Goal: Task Accomplishment & Management: Manage account settings

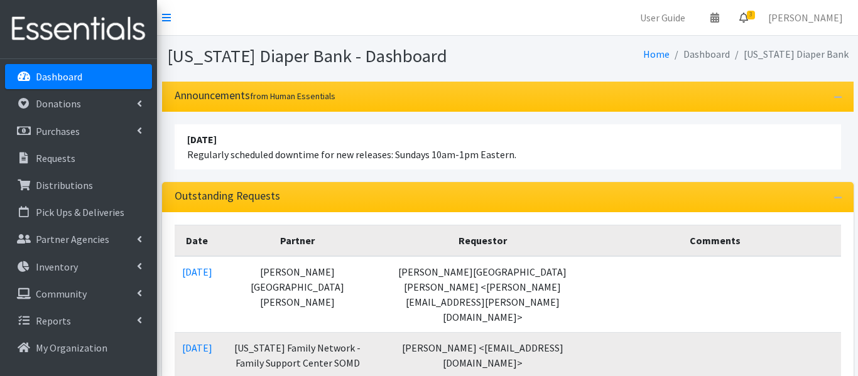
click at [748, 14] on icon at bounding box center [743, 18] width 9 height 10
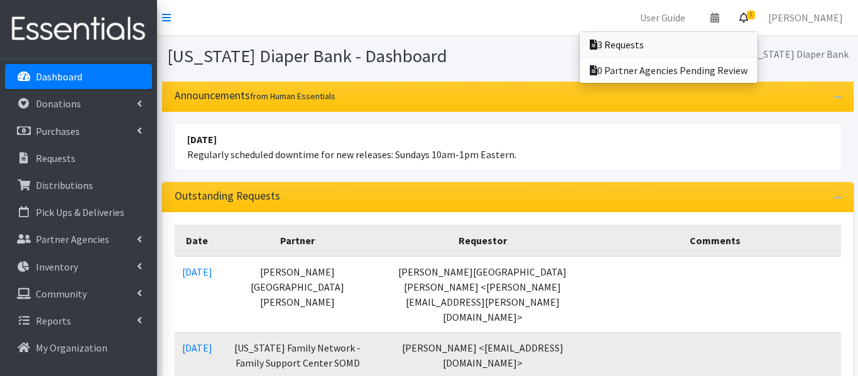
click at [686, 46] on link "3 Requests" at bounding box center [669, 44] width 178 height 25
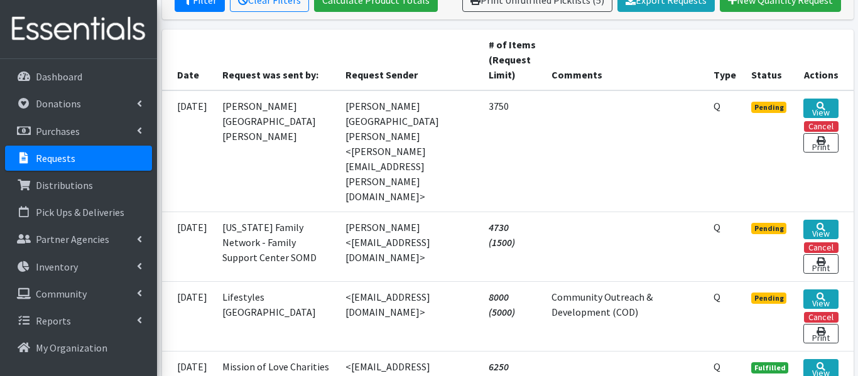
scroll to position [264, 0]
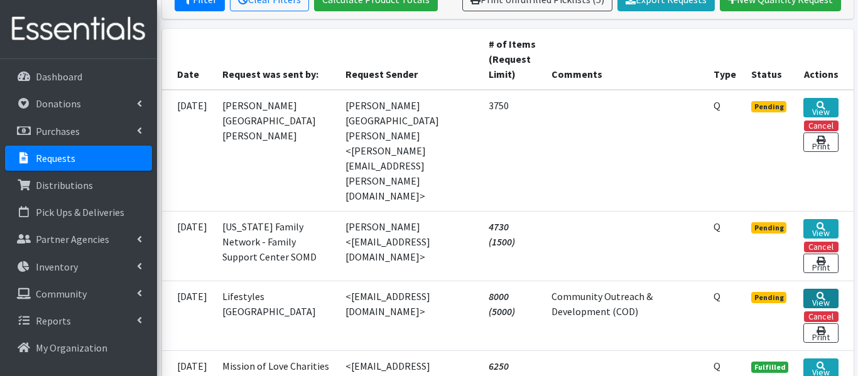
click at [824, 289] on link "View" at bounding box center [820, 298] width 35 height 19
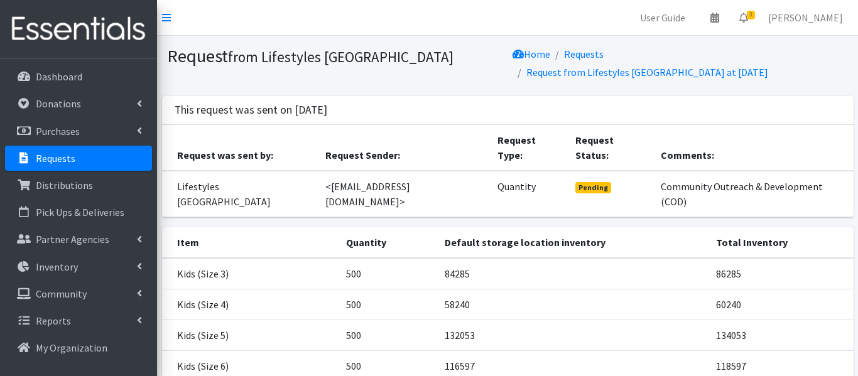
click at [822, 289] on td "60240" at bounding box center [781, 304] width 145 height 31
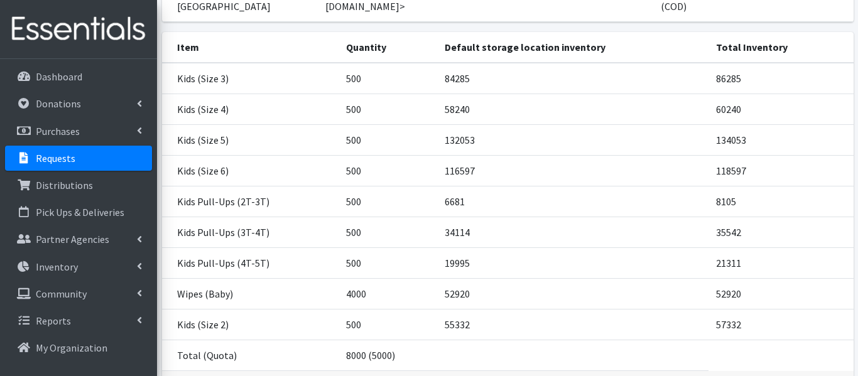
scroll to position [196, 0]
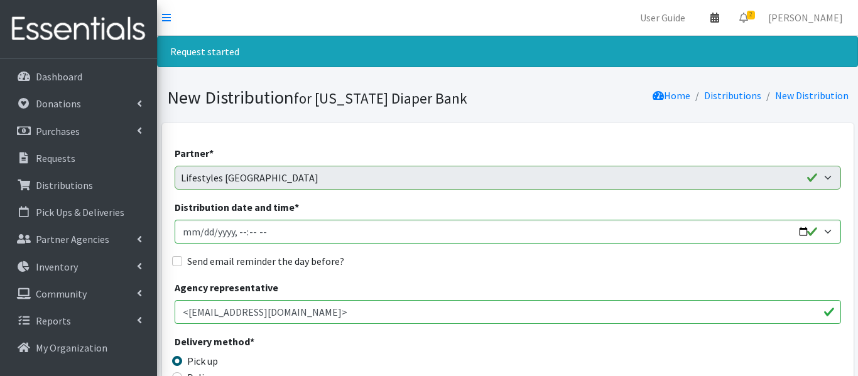
click at [729, 23] on link at bounding box center [714, 17] width 29 height 25
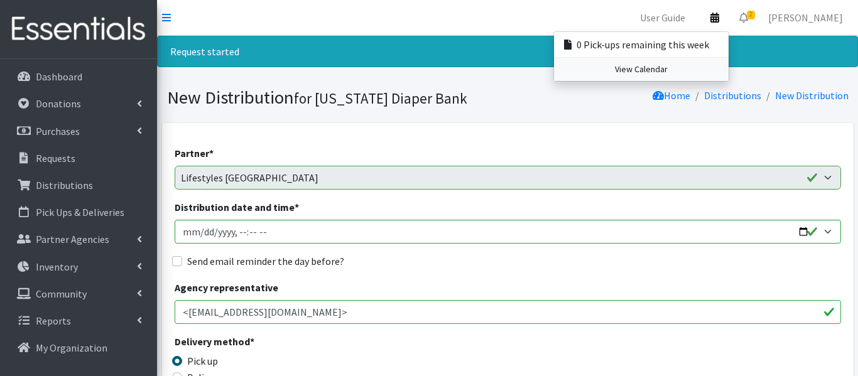
click at [729, 70] on link "View Calendar" at bounding box center [641, 69] width 175 height 23
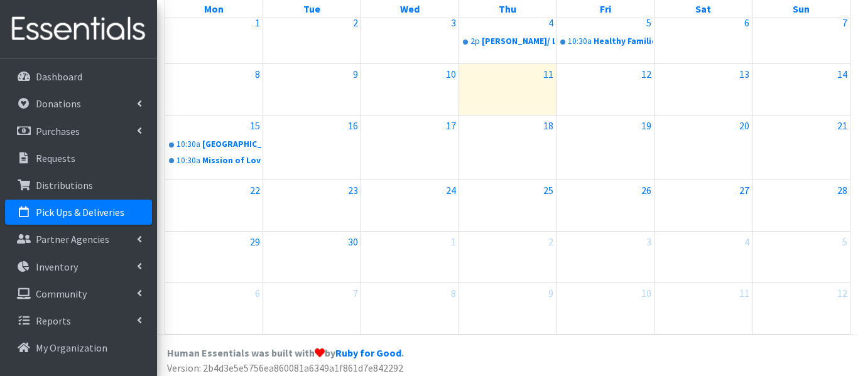
scroll to position [178, 0]
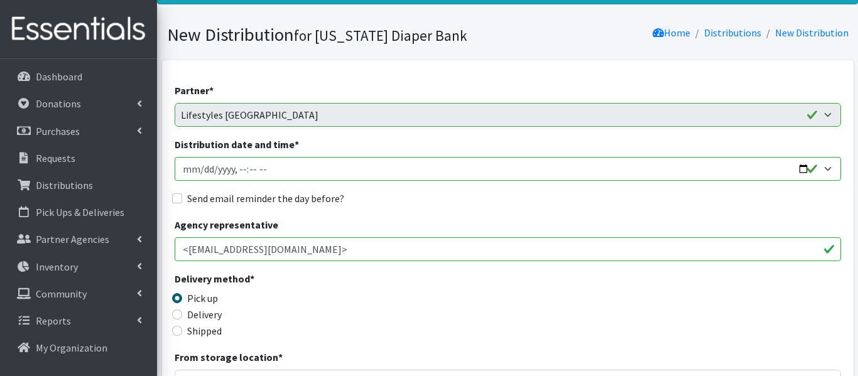
scroll to position [64, 0]
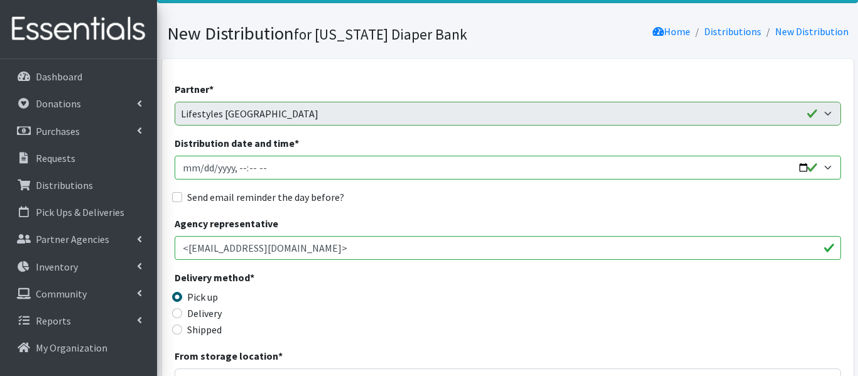
click at [202, 165] on input "Distribution date and time *" at bounding box center [508, 168] width 667 height 24
click at [204, 165] on input "Distribution date and time *" at bounding box center [508, 168] width 667 height 24
type input "[DATE]T23:59"
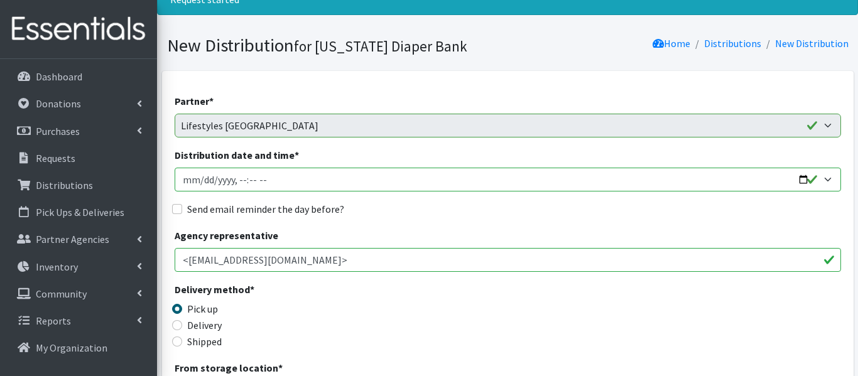
scroll to position [0, 0]
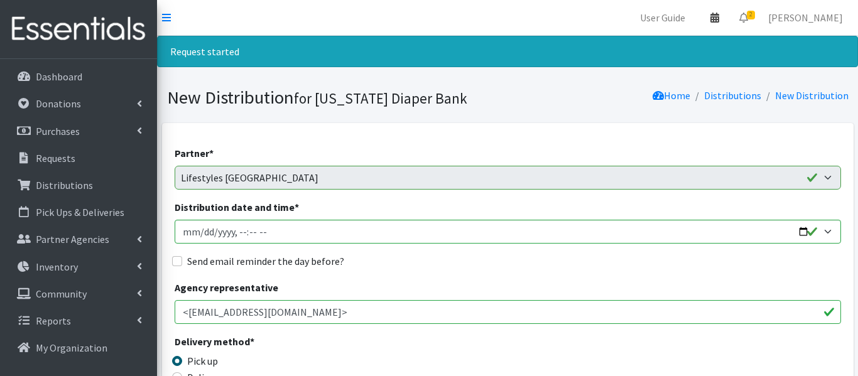
click at [719, 19] on icon at bounding box center [714, 18] width 9 height 10
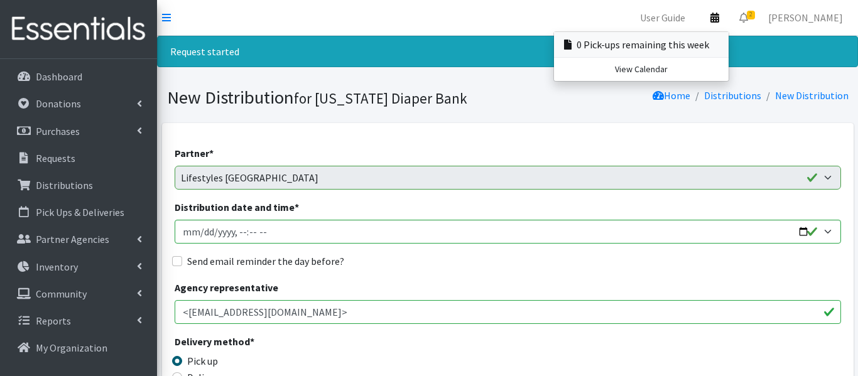
click at [729, 39] on link "0 Pick-ups remaining this week" at bounding box center [641, 44] width 175 height 25
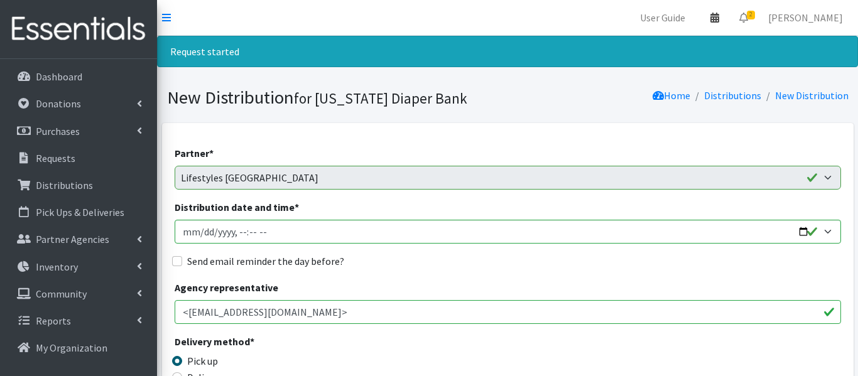
click at [719, 21] on icon at bounding box center [714, 18] width 9 height 10
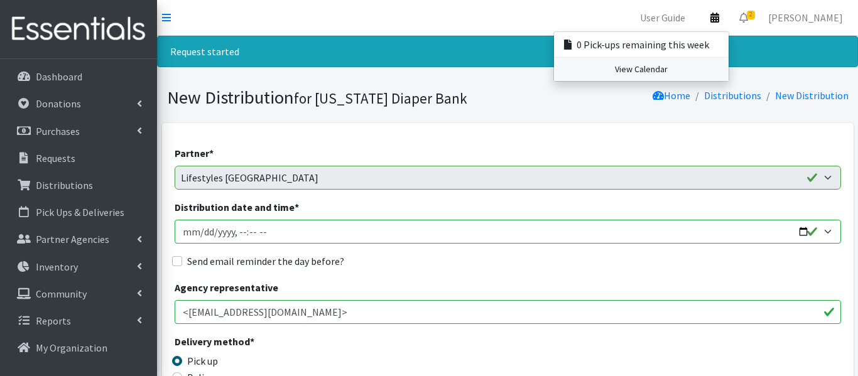
click at [729, 63] on link "View Calendar" at bounding box center [641, 69] width 175 height 23
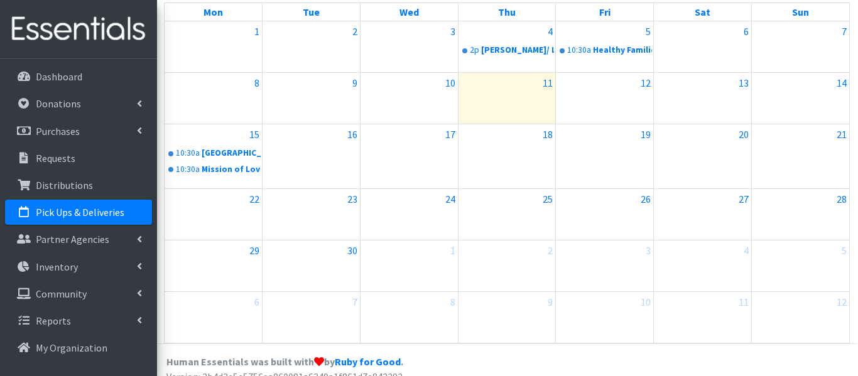
scroll to position [163, 1]
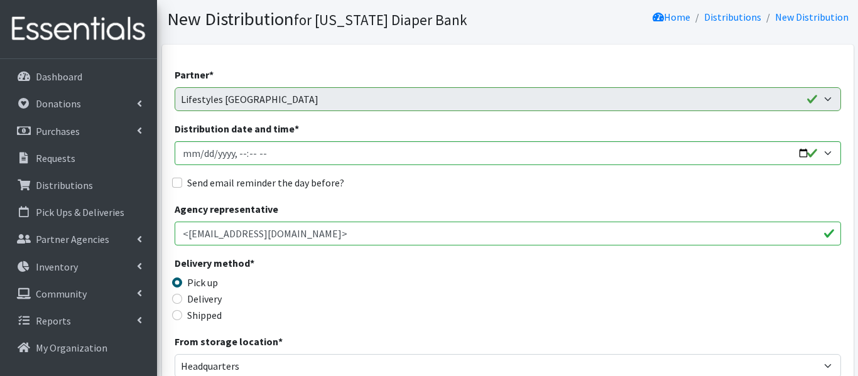
scroll to position [121, 0]
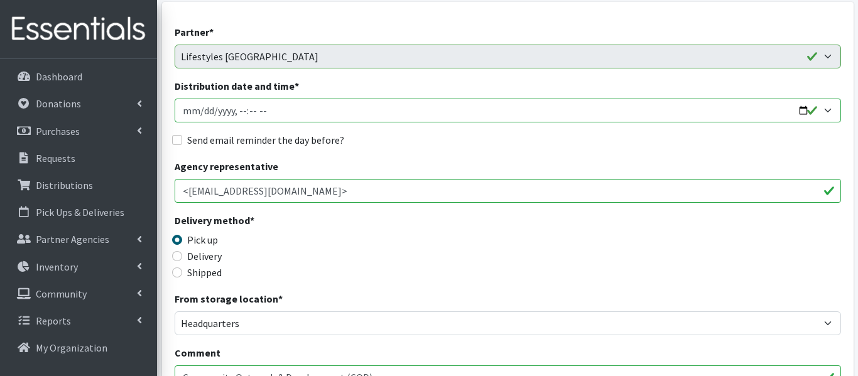
click at [203, 114] on input "Distribution date and time *" at bounding box center [508, 111] width 667 height 24
click at [238, 107] on input "Distribution date and time *" at bounding box center [508, 111] width 667 height 24
type input "[DATE]T10:30"
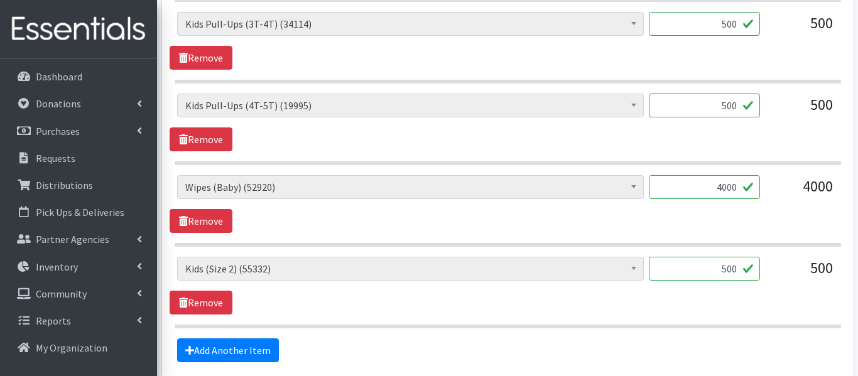
scroll to position [1002, 0]
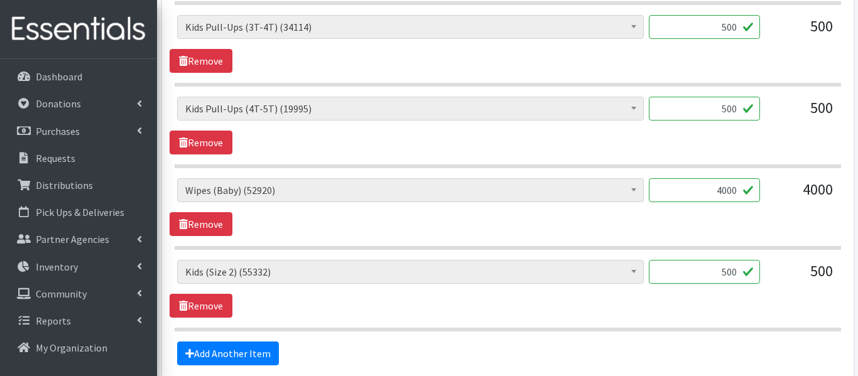
click at [732, 190] on input "4000" at bounding box center [704, 190] width 111 height 24
type input "4320"
click at [722, 246] on hr at bounding box center [508, 248] width 667 height 4
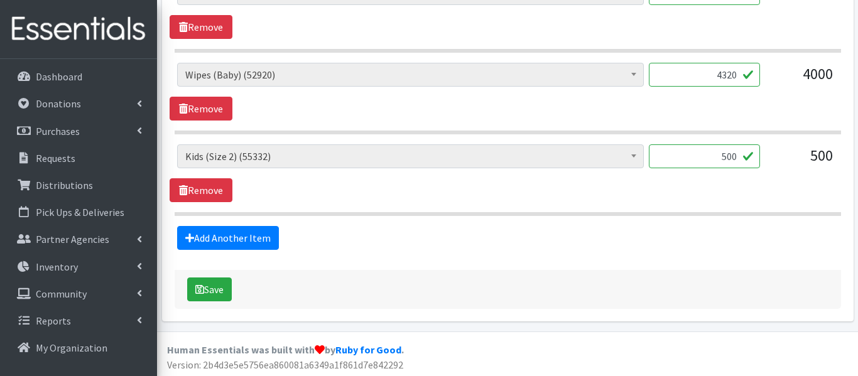
scroll to position [1120, 0]
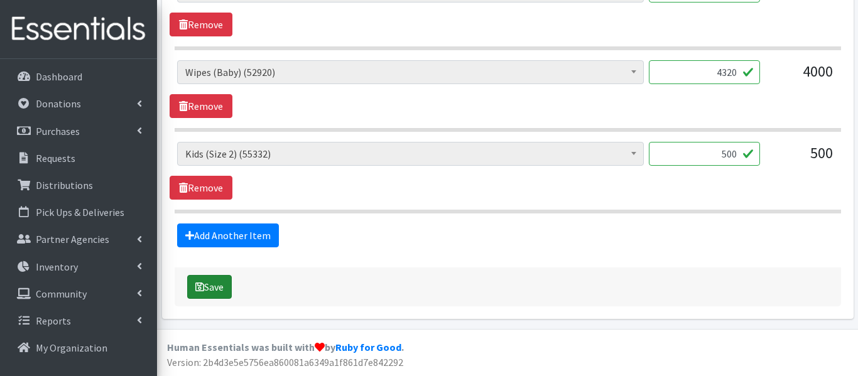
click at [212, 297] on button "Save" at bounding box center [209, 287] width 45 height 24
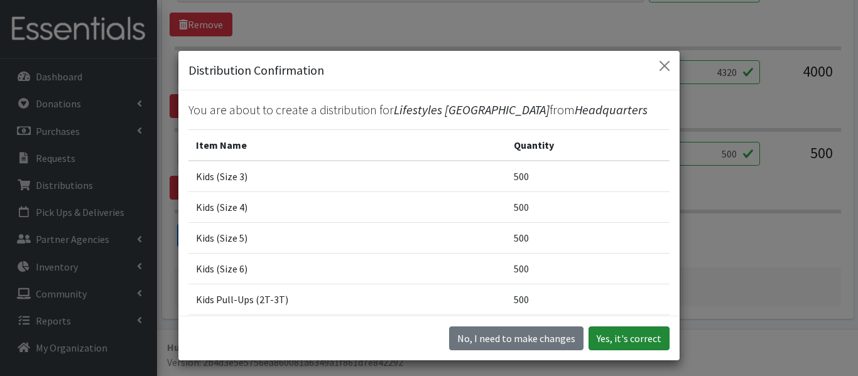
click at [623, 337] on button "Yes, it's correct" at bounding box center [629, 339] width 81 height 24
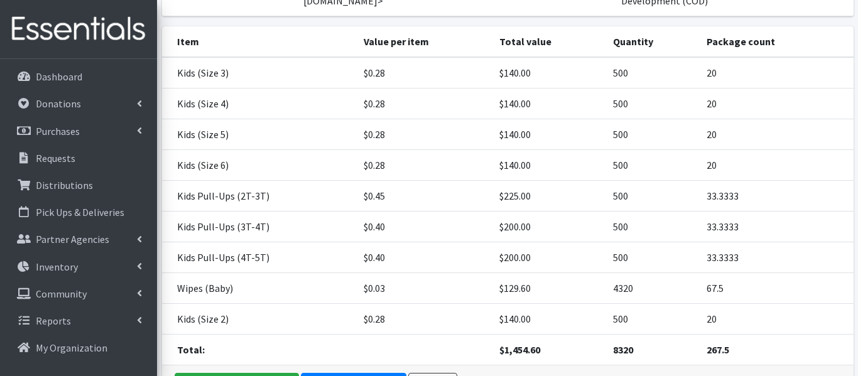
scroll to position [306, 0]
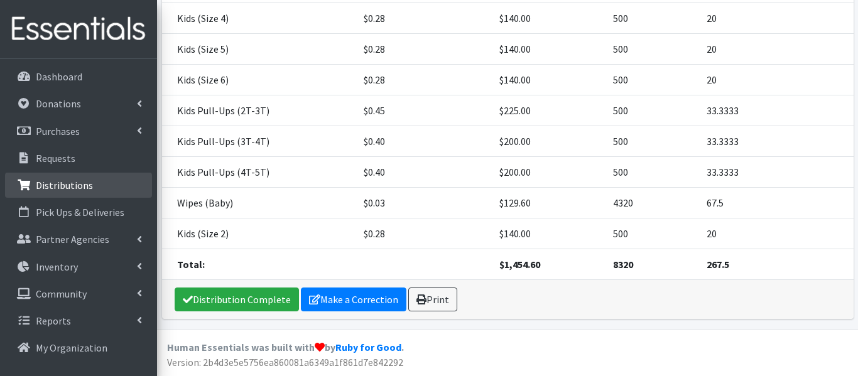
click at [62, 184] on p "Distributions" at bounding box center [64, 185] width 57 height 13
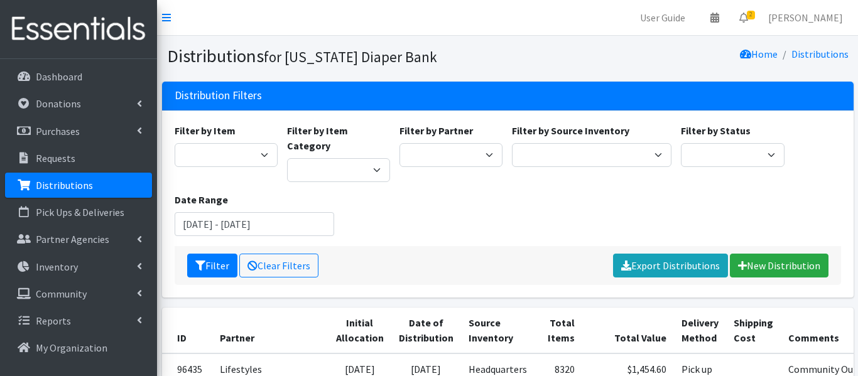
click at [62, 184] on p "Distributions" at bounding box center [64, 185] width 57 height 13
click at [755, 16] on span "2" at bounding box center [751, 15] width 8 height 9
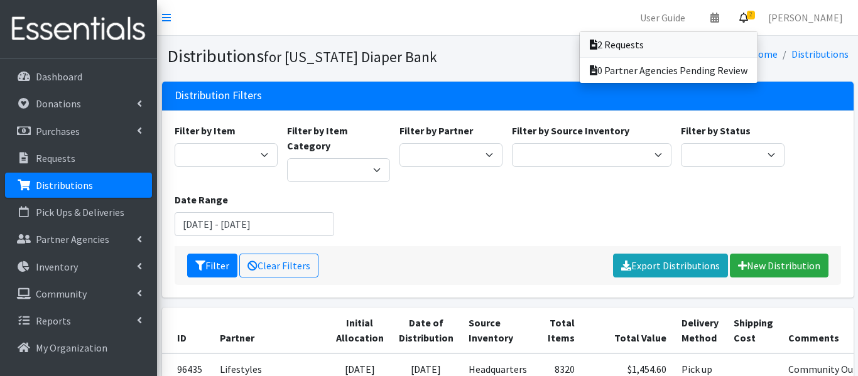
click at [758, 46] on link "2 Requests" at bounding box center [669, 44] width 178 height 25
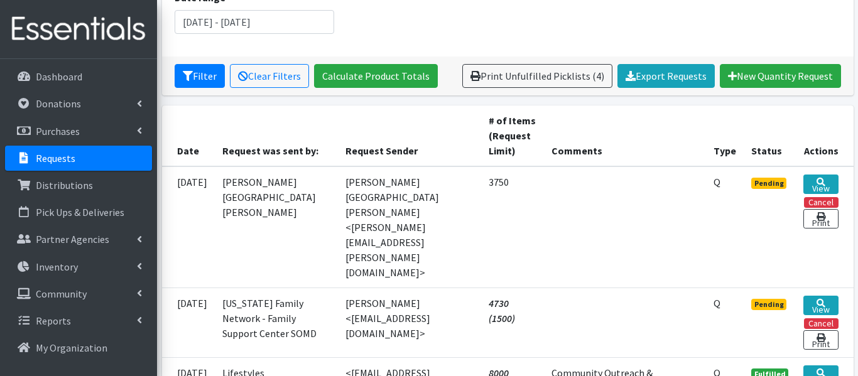
scroll to position [199, 0]
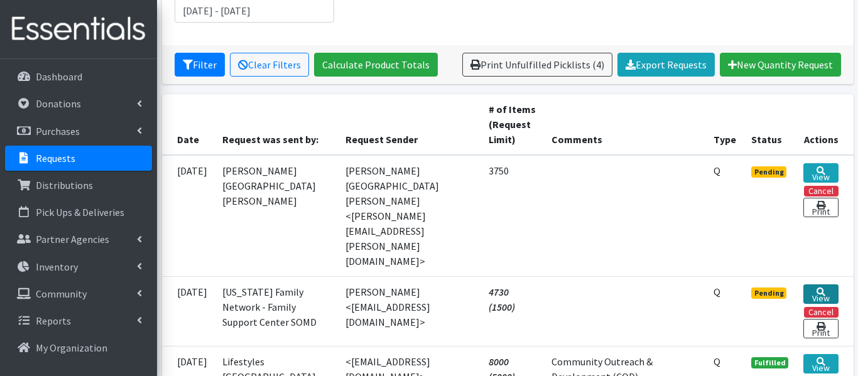
click at [825, 285] on link "View" at bounding box center [820, 294] width 35 height 19
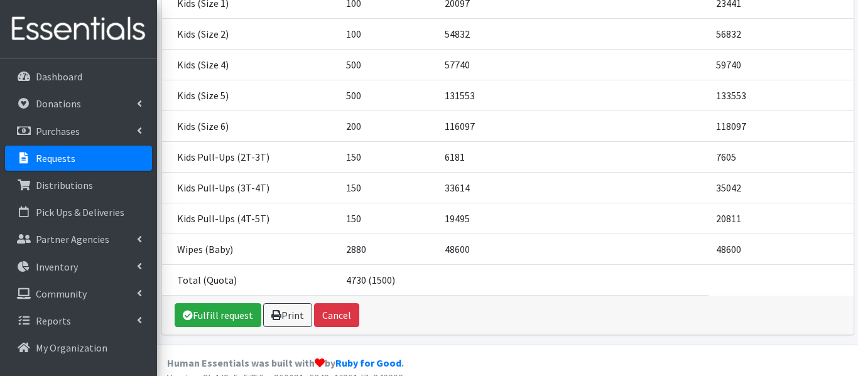
scroll to position [292, 0]
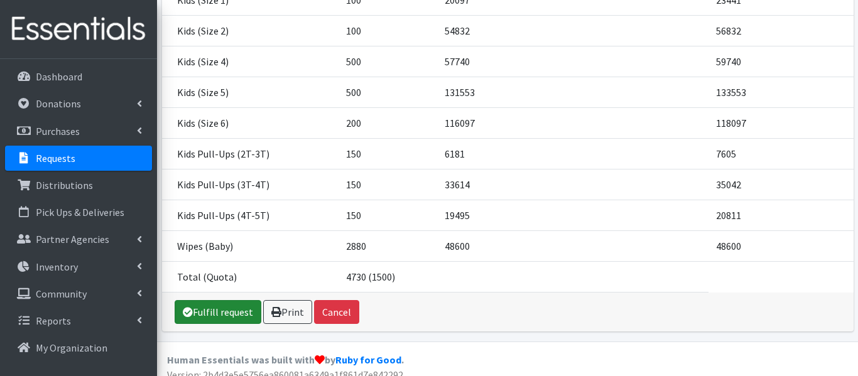
click at [235, 307] on link "Fulfill request" at bounding box center [218, 312] width 87 height 24
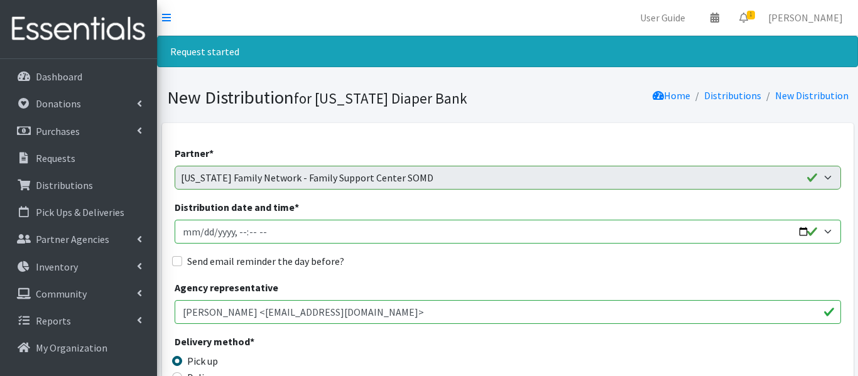
click at [200, 231] on input "Distribution date and time *" at bounding box center [508, 232] width 667 height 24
click at [242, 232] on input "Distribution date and time *" at bounding box center [508, 232] width 667 height 24
type input "[DATE]T10:30"
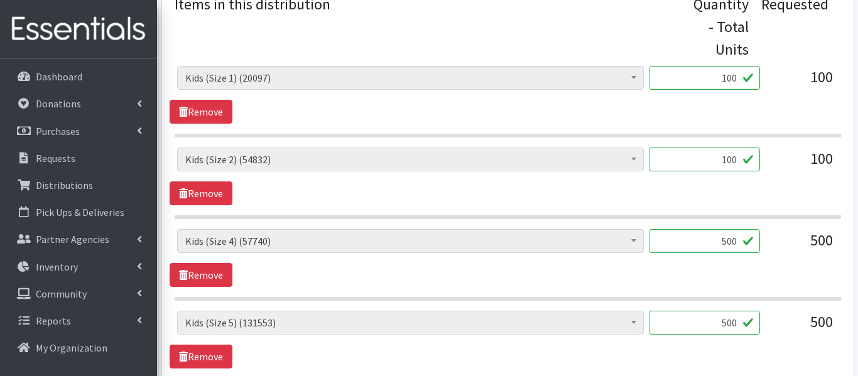
scroll to position [542, 0]
click at [728, 77] on input "100" at bounding box center [704, 79] width 111 height 24
type input "200"
click at [727, 163] on input "100" at bounding box center [704, 160] width 111 height 24
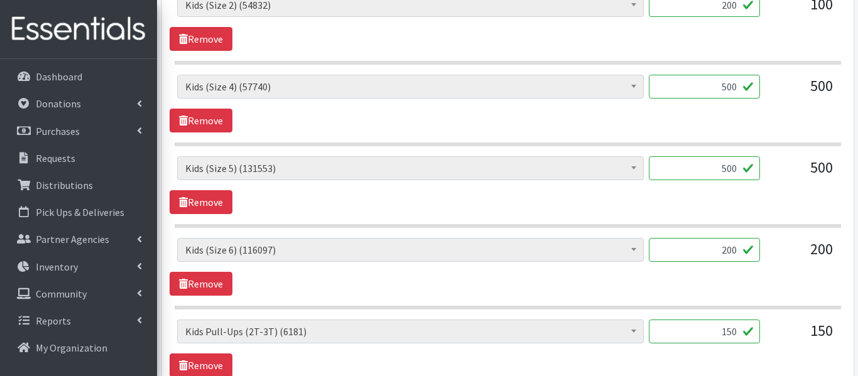
scroll to position [700, 0]
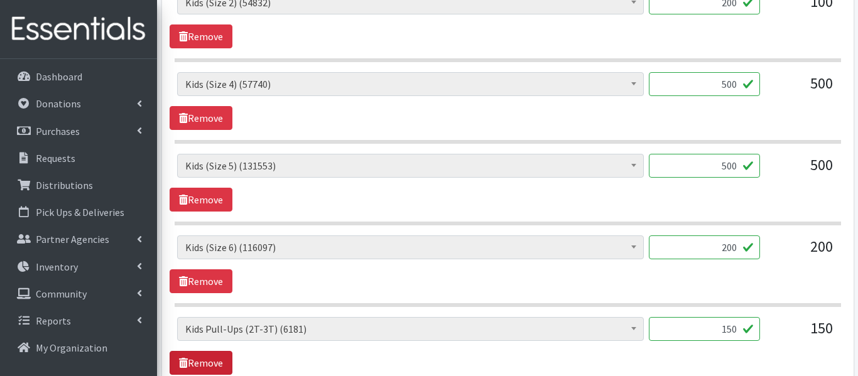
type input "200"
click at [226, 361] on link "Remove" at bounding box center [201, 363] width 63 height 24
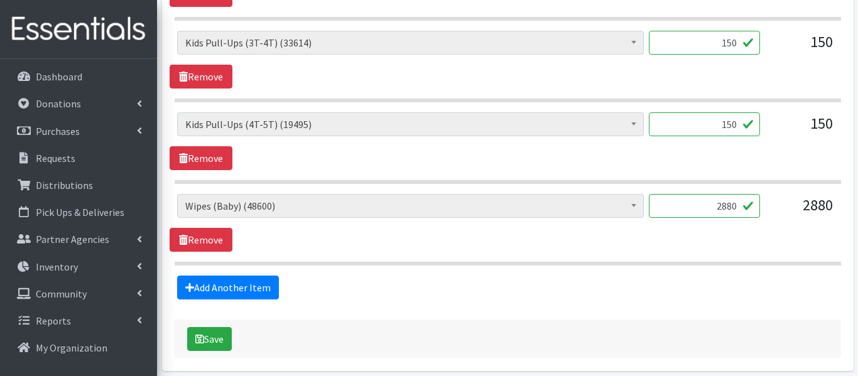
scroll to position [1038, 0]
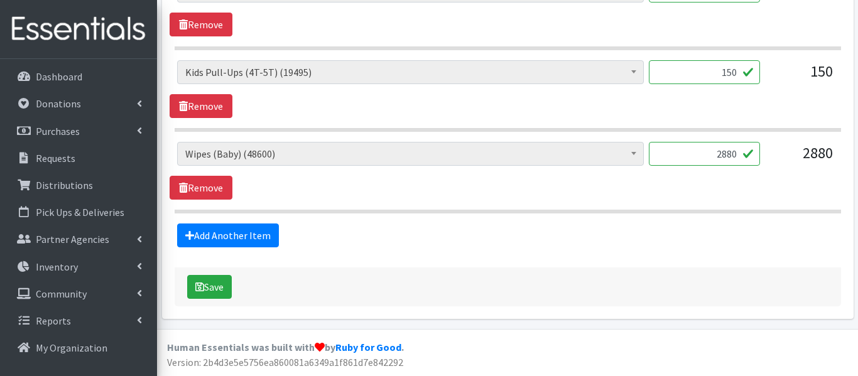
click at [226, 361] on span "Version: 2b4d3e5e5756ea860081a6349a1f861d7e842292" at bounding box center [285, 362] width 236 height 13
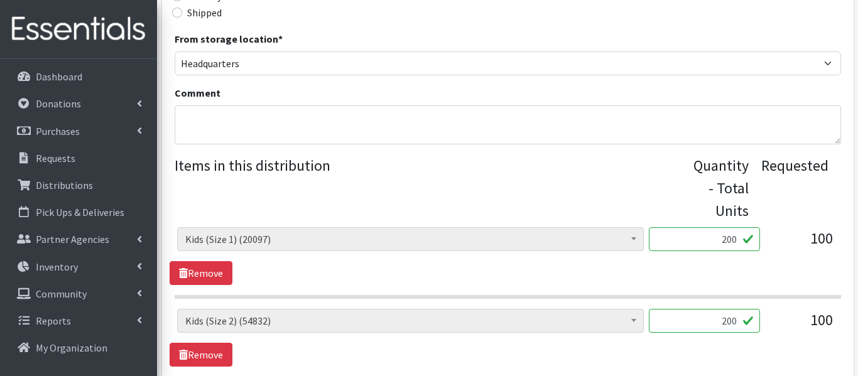
scroll to position [383, 0]
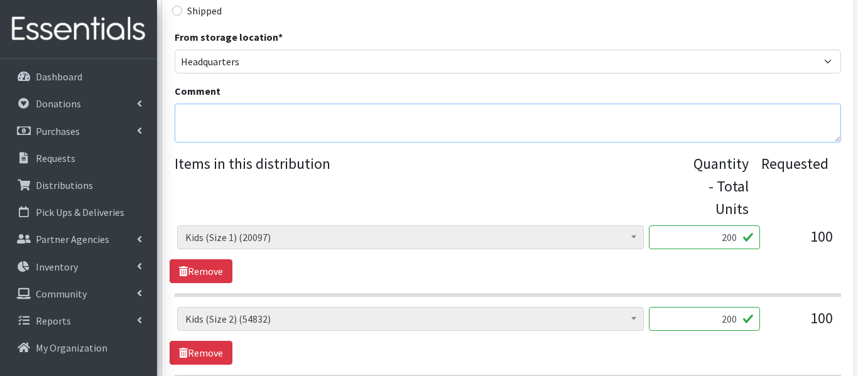
click at [209, 117] on textarea "Comment" at bounding box center [508, 123] width 667 height 39
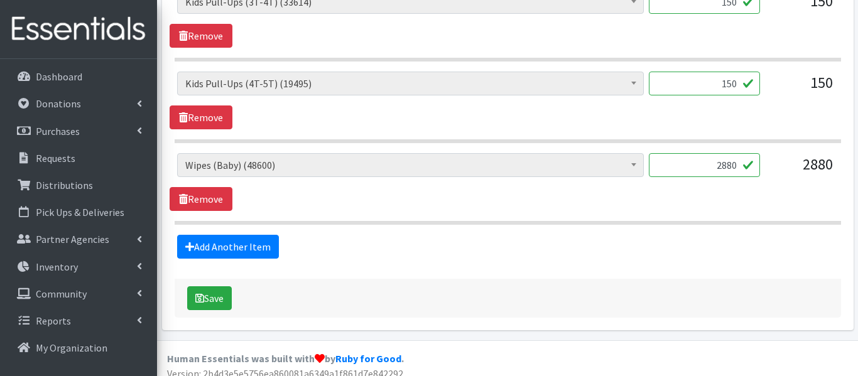
scroll to position [1038, 0]
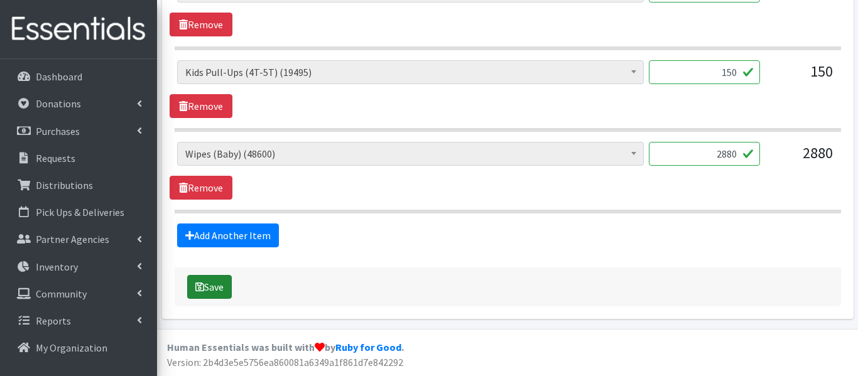
type textarea "2t pull-ups out of stock"
click at [205, 282] on button "Save" at bounding box center [209, 287] width 45 height 24
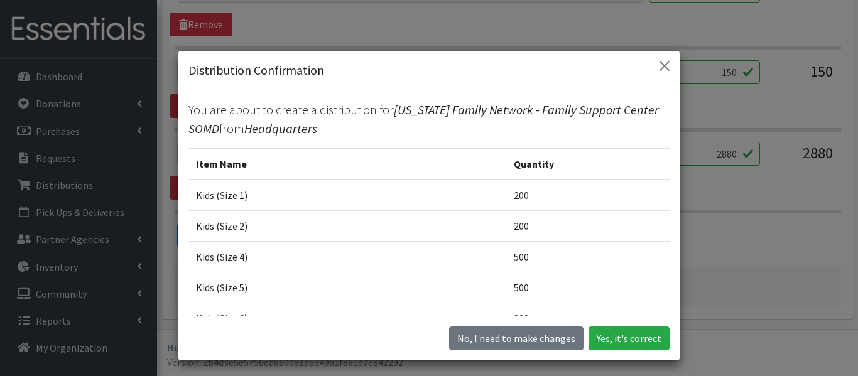
click at [205, 282] on td "Kids (Size 5)" at bounding box center [347, 287] width 318 height 31
click at [629, 340] on button "Yes, it's correct" at bounding box center [629, 339] width 81 height 24
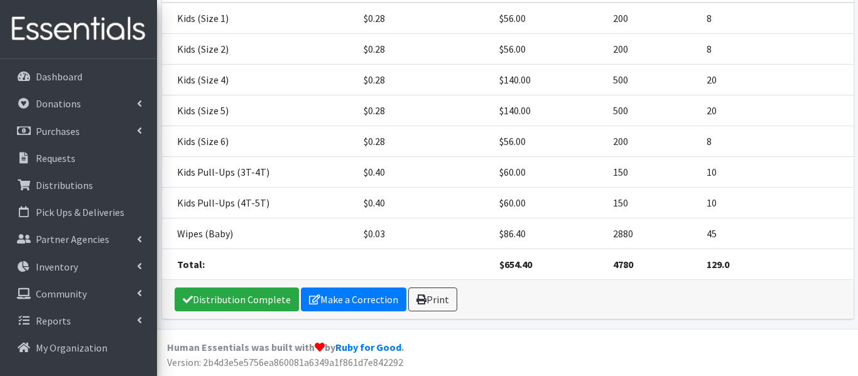
scroll to position [273, 0]
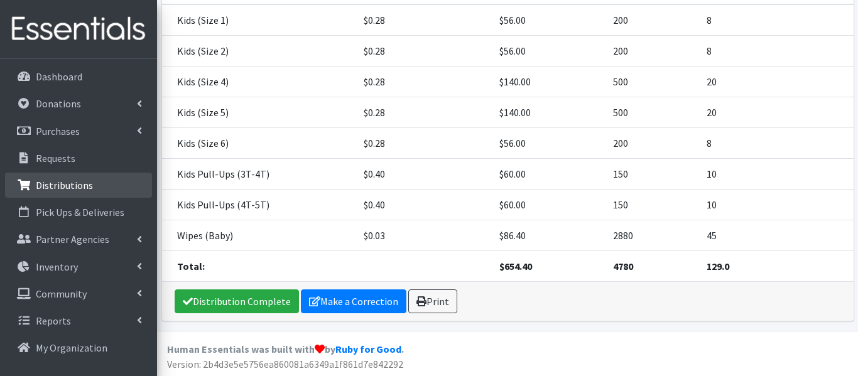
click at [31, 182] on icon at bounding box center [24, 185] width 16 height 11
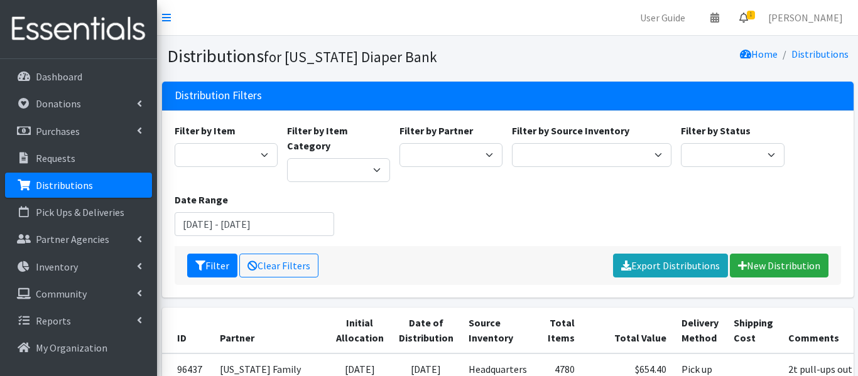
click at [758, 19] on link "1" at bounding box center [743, 17] width 29 height 25
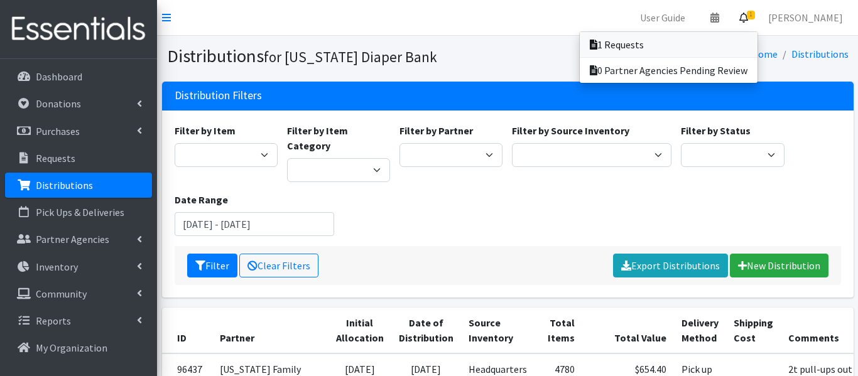
click at [754, 50] on link "1 Requests" at bounding box center [669, 44] width 178 height 25
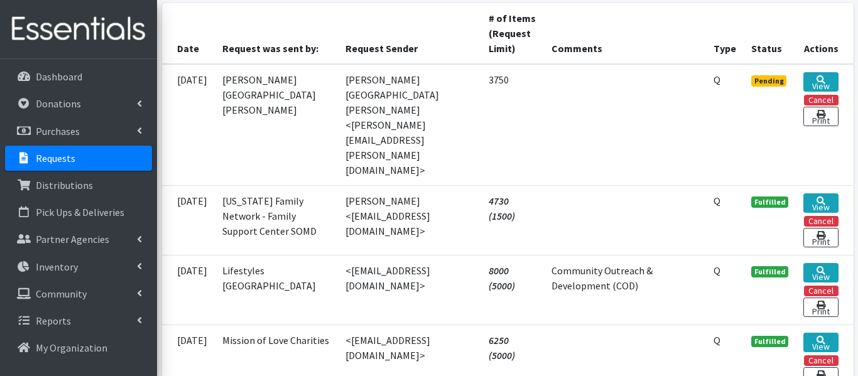
scroll to position [291, 0]
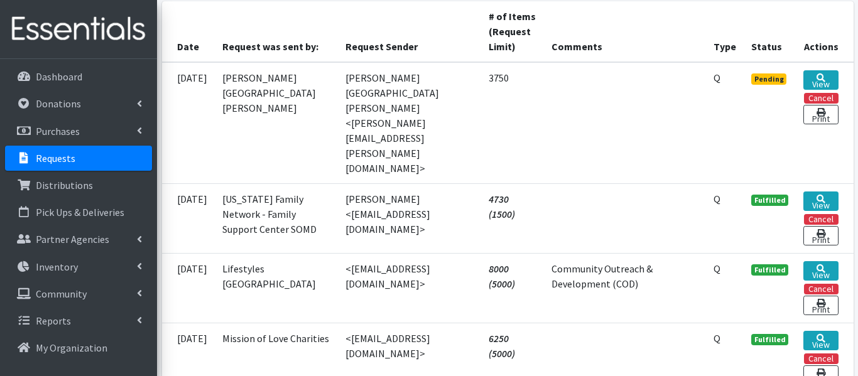
click at [831, 79] on link "View" at bounding box center [820, 79] width 35 height 19
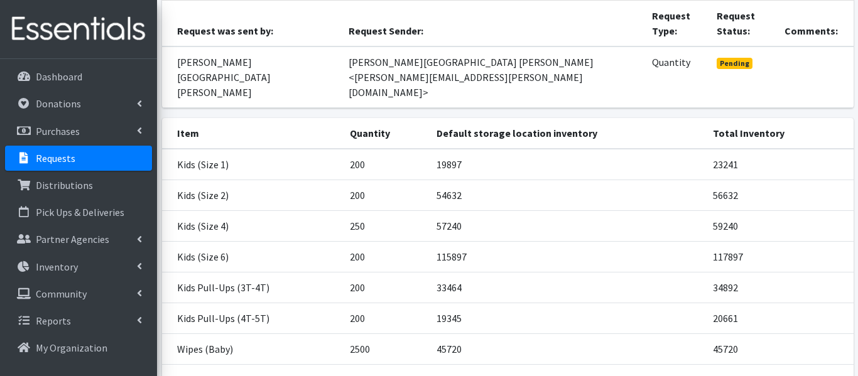
scroll to position [143, 0]
click at [770, 148] on td "23241" at bounding box center [779, 163] width 148 height 31
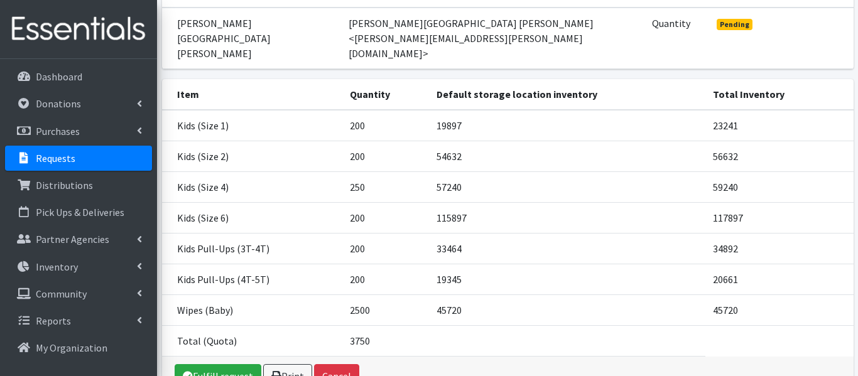
scroll to position [185, 0]
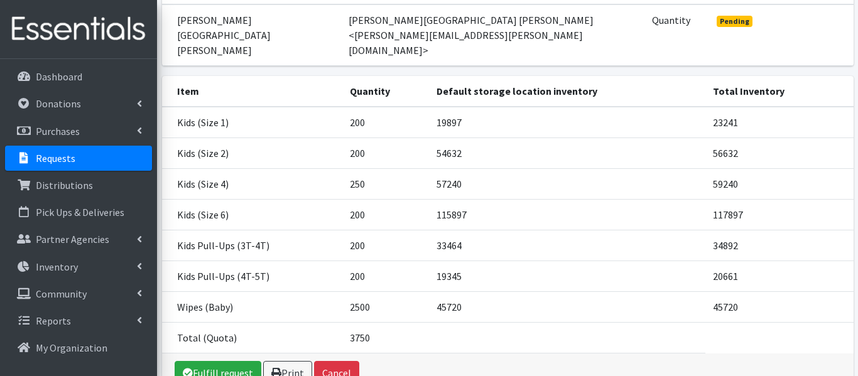
click at [770, 168] on td "59240" at bounding box center [779, 183] width 148 height 31
click at [360, 291] on td "2500" at bounding box center [385, 306] width 87 height 31
click at [244, 361] on link "Fulfill request" at bounding box center [218, 373] width 87 height 24
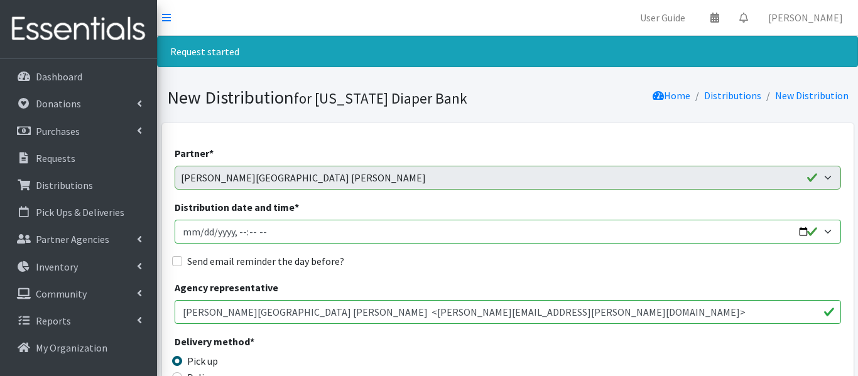
click at [202, 234] on input "Distribution date and time *" at bounding box center [508, 232] width 667 height 24
click at [240, 232] on input "Distribution date and time *" at bounding box center [508, 232] width 667 height 24
type input "2025-09-18T11:00"
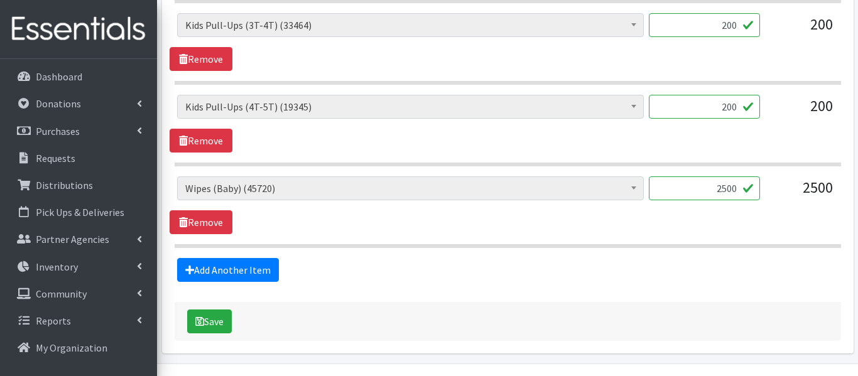
scroll to position [923, 0]
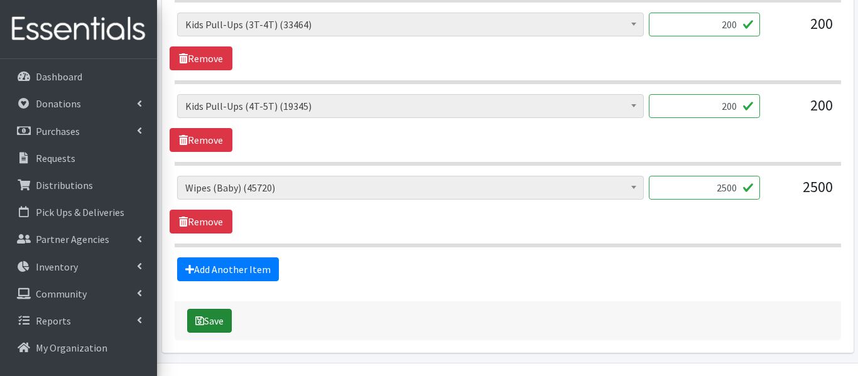
click at [218, 327] on button "Save" at bounding box center [209, 321] width 45 height 24
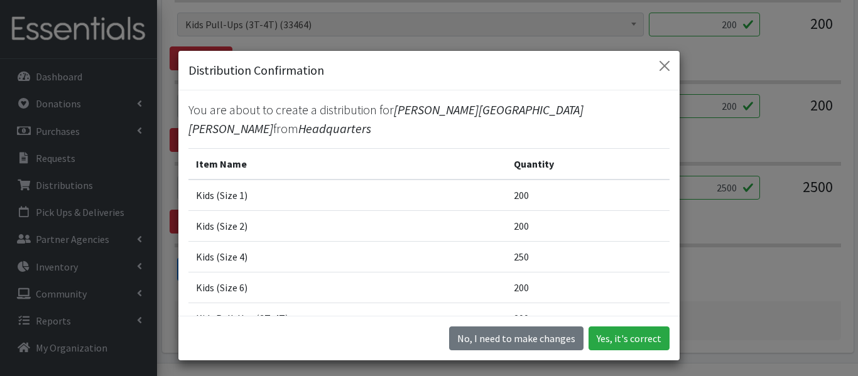
click at [218, 327] on div "No, I need to make changes Yes, it's correct" at bounding box center [428, 338] width 501 height 45
click at [643, 342] on button "Yes, it's correct" at bounding box center [629, 339] width 81 height 24
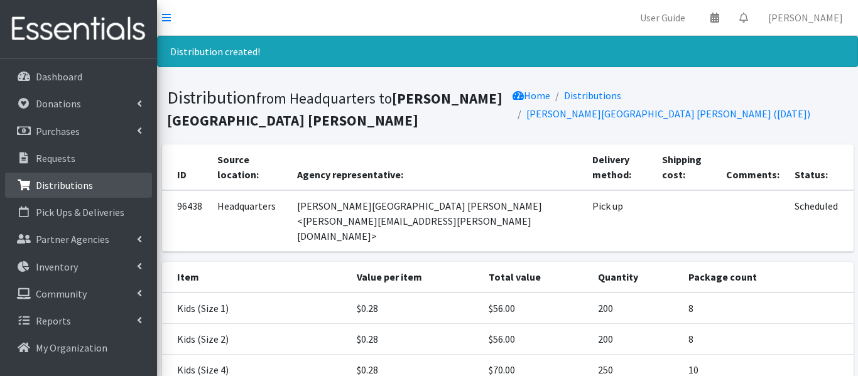
click at [77, 187] on p "Distributions" at bounding box center [64, 185] width 57 height 13
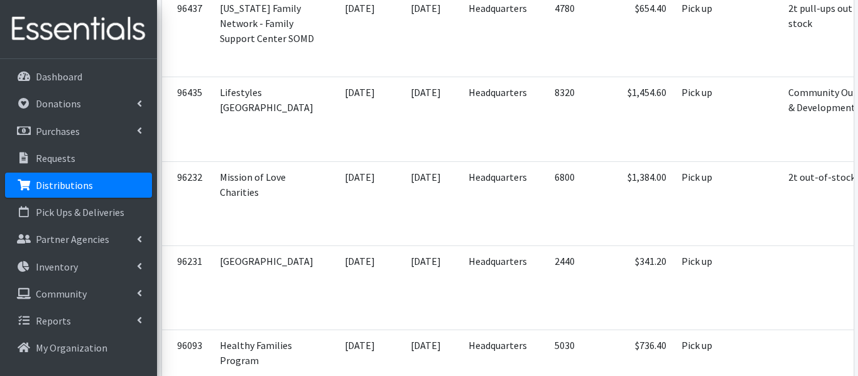
scroll to position [326, 0]
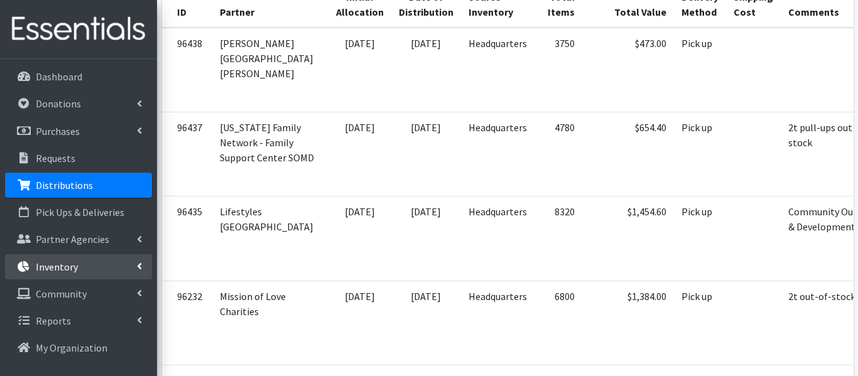
click at [11, 255] on link "Inventory" at bounding box center [78, 266] width 147 height 25
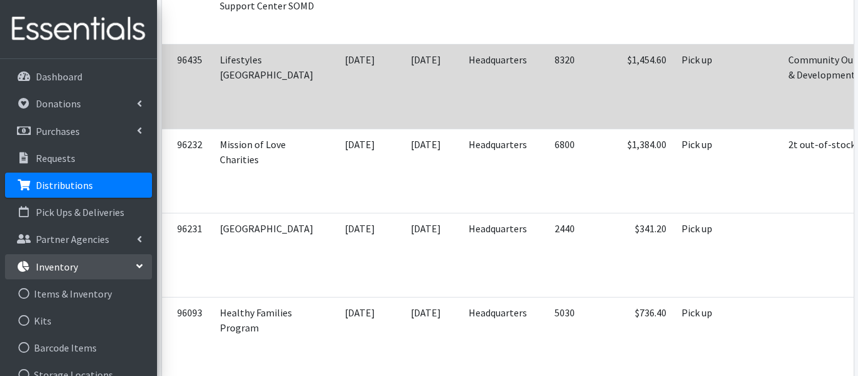
scroll to position [480, 0]
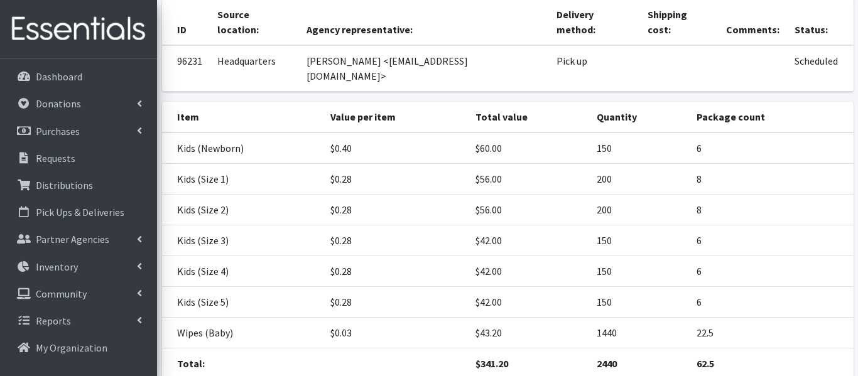
scroll to position [119, 0]
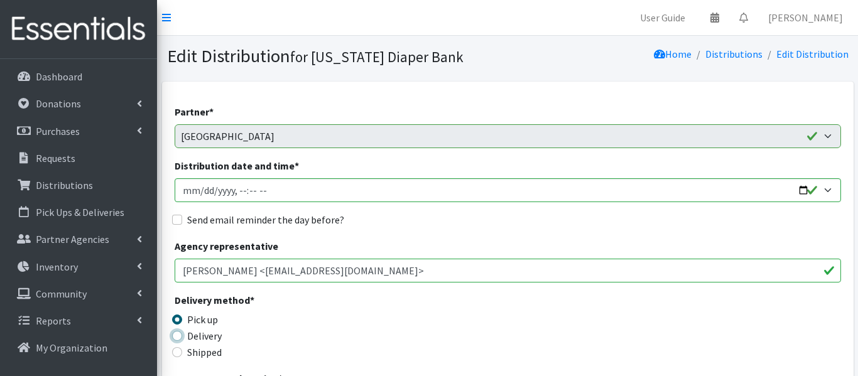
click at [181, 337] on input "Delivery" at bounding box center [177, 336] width 10 height 10
radio input "true"
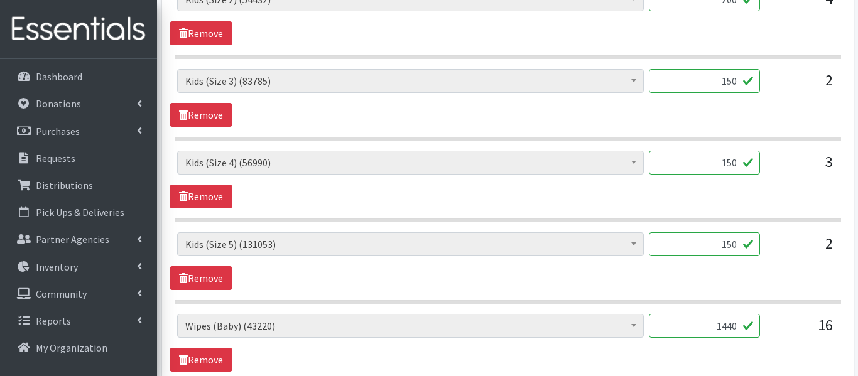
scroll to position [997, 0]
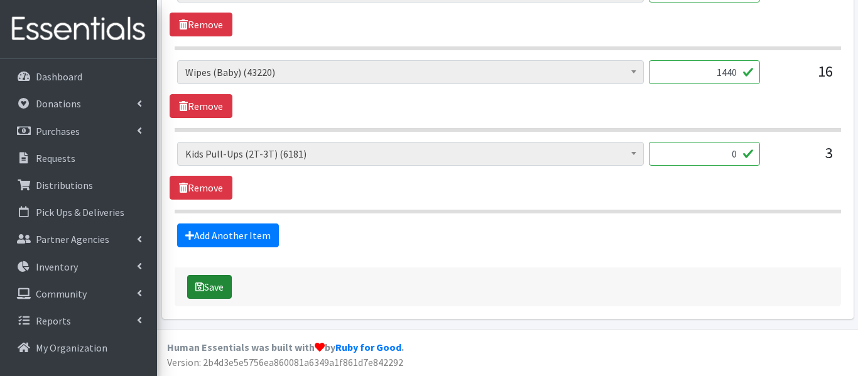
click at [212, 290] on button "Save" at bounding box center [209, 287] width 45 height 24
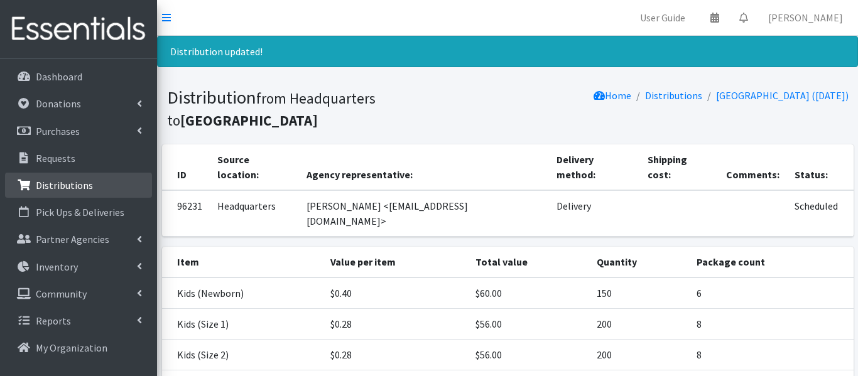
click at [63, 187] on p "Distributions" at bounding box center [64, 185] width 57 height 13
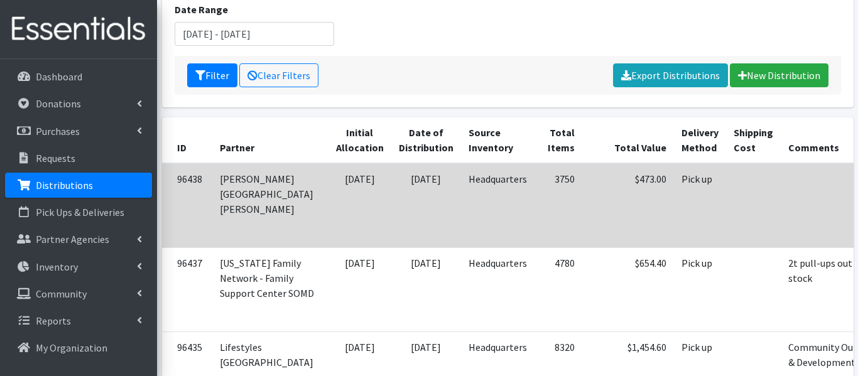
scroll to position [187, 0]
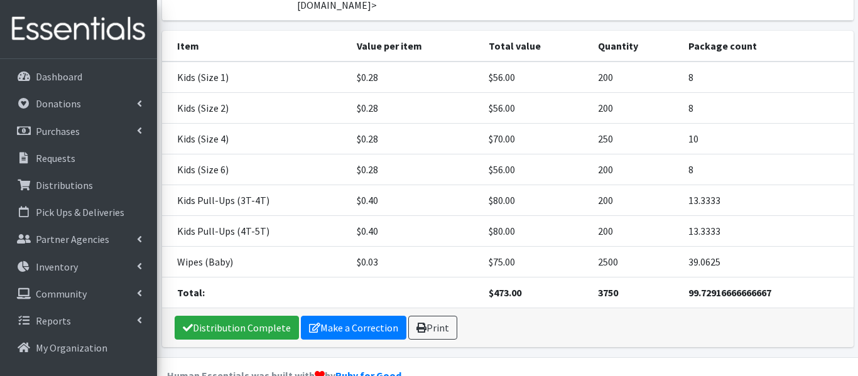
scroll to position [190, 0]
click at [356, 315] on link "Make a Correction" at bounding box center [354, 327] width 106 height 24
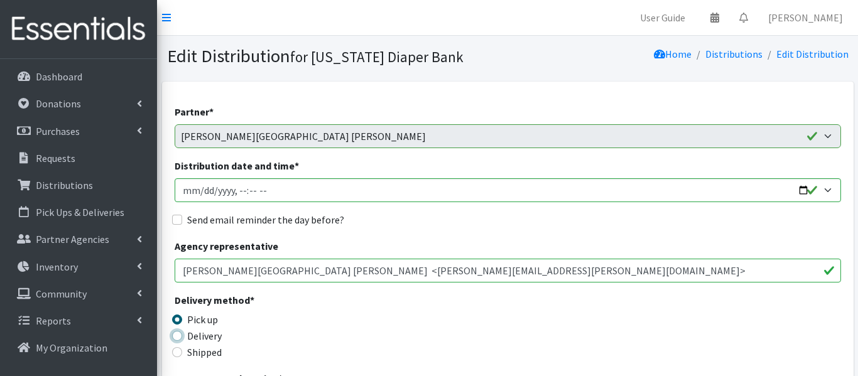
click at [177, 337] on input "Delivery" at bounding box center [177, 336] width 10 height 10
radio input "true"
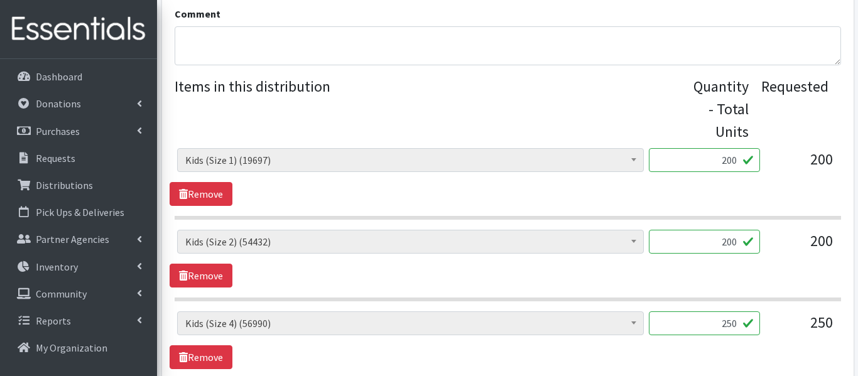
scroll to position [915, 0]
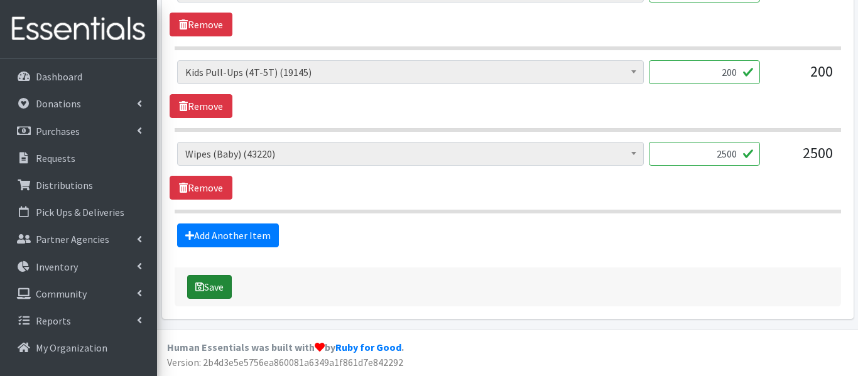
click at [199, 285] on icon "submit" at bounding box center [199, 287] width 9 height 10
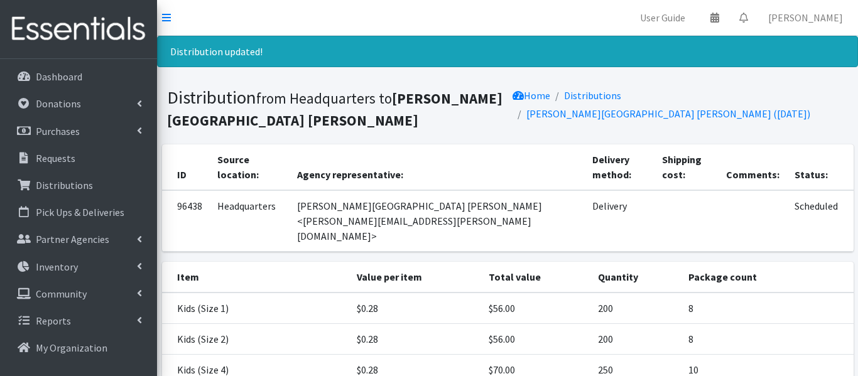
scroll to position [1, 0]
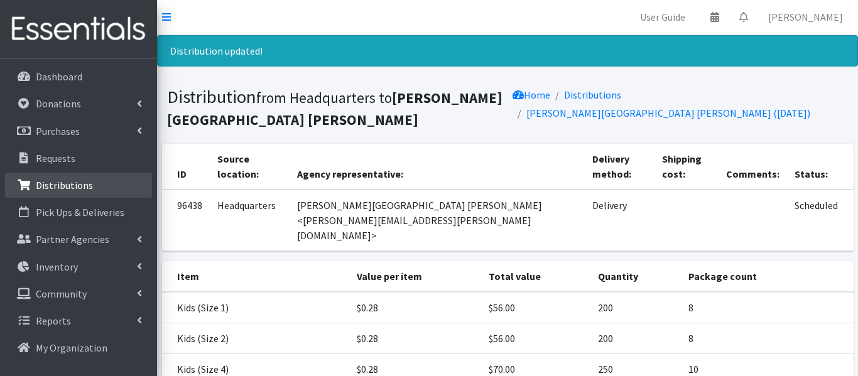
click at [56, 179] on p "Distributions" at bounding box center [64, 185] width 57 height 13
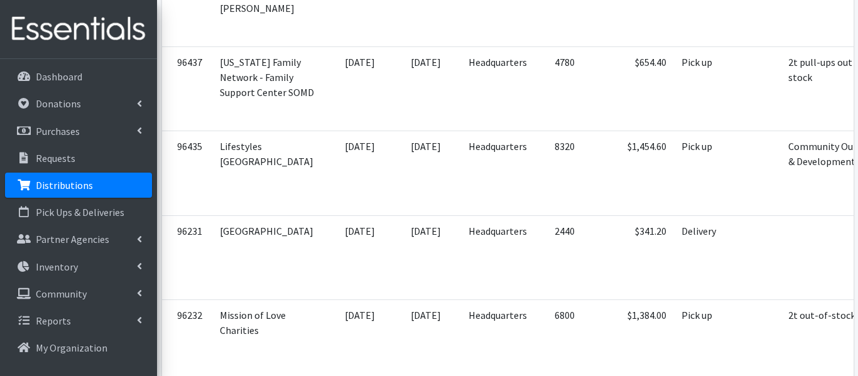
scroll to position [391, 0]
click at [100, 232] on link "Partner Agencies" at bounding box center [78, 239] width 147 height 25
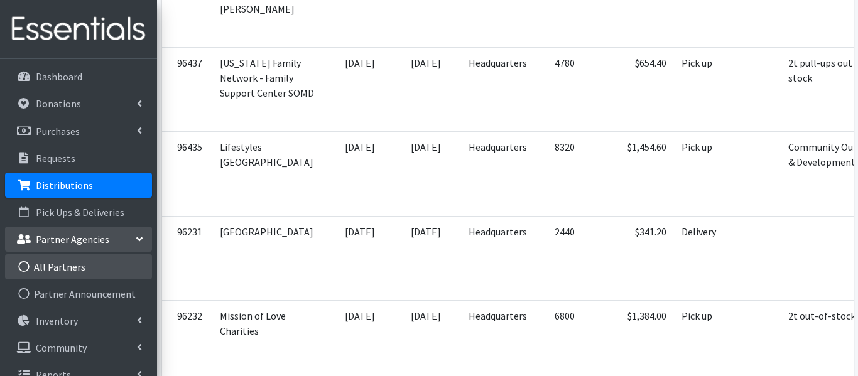
click at [90, 264] on link "All Partners" at bounding box center [78, 266] width 147 height 25
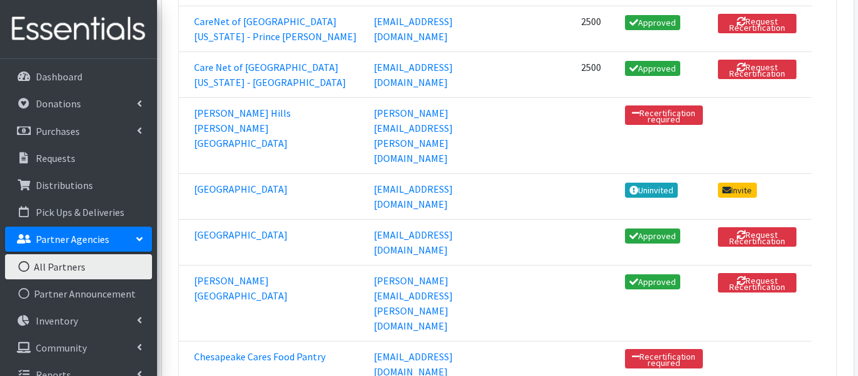
scroll to position [471, 0]
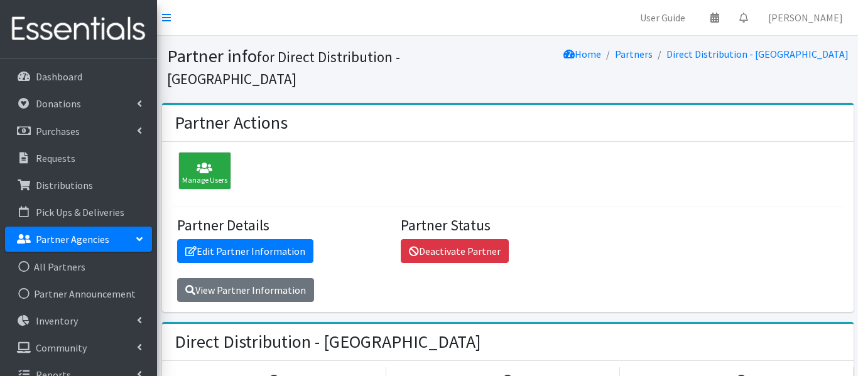
click at [267, 324] on div "Direct Distribution - [GEOGRAPHIC_DATA]" at bounding box center [508, 342] width 692 height 37
click at [111, 263] on link "All Partners" at bounding box center [78, 266] width 147 height 25
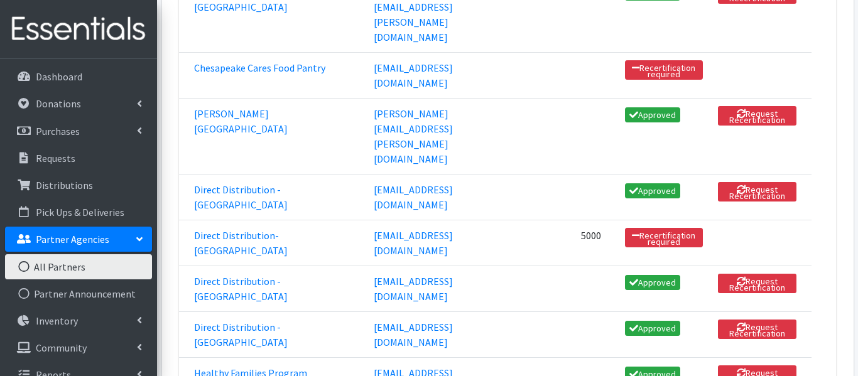
scroll to position [756, 0]
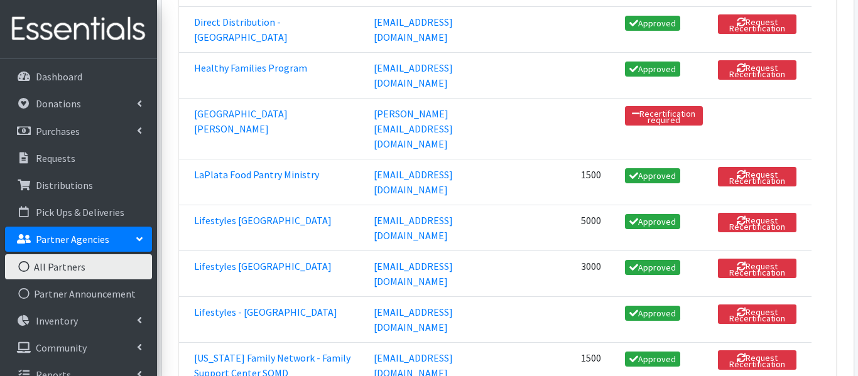
scroll to position [1062, 0]
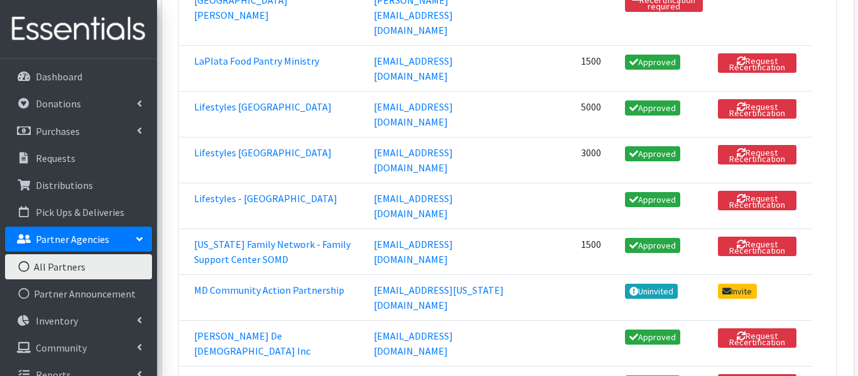
scroll to position [1179, 0]
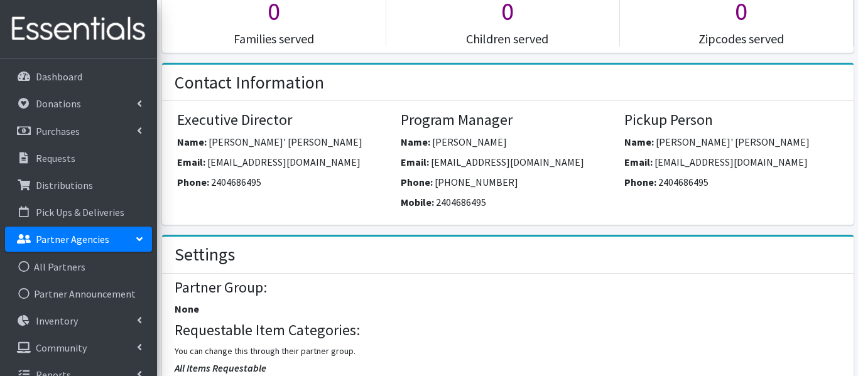
scroll to position [351, 0]
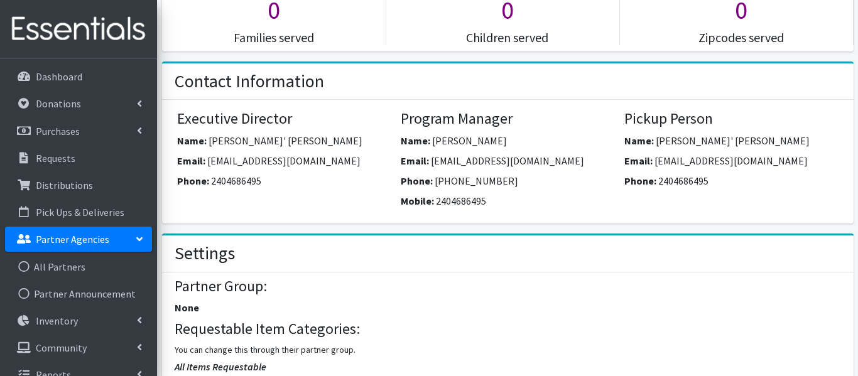
click at [290, 273] on div "Partner Group: None Requestable Item Categories: You can change this through th…" at bounding box center [508, 326] width 692 height 107
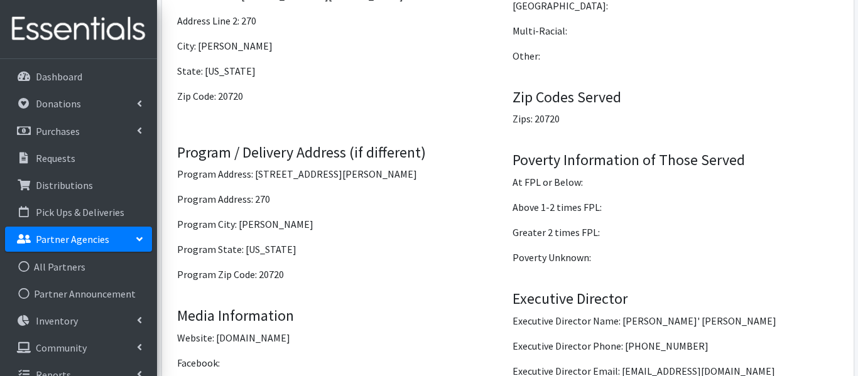
scroll to position [1129, 0]
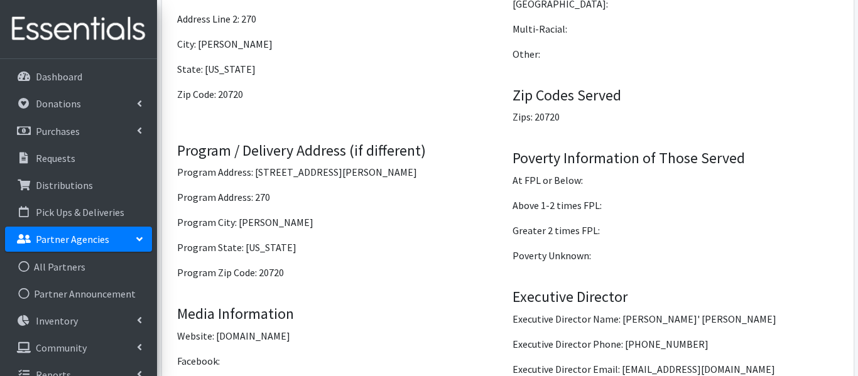
click at [290, 273] on p "Program Zip Code: 20720" at bounding box center [340, 272] width 326 height 15
click at [344, 307] on h4 "Media Information" at bounding box center [340, 314] width 326 height 18
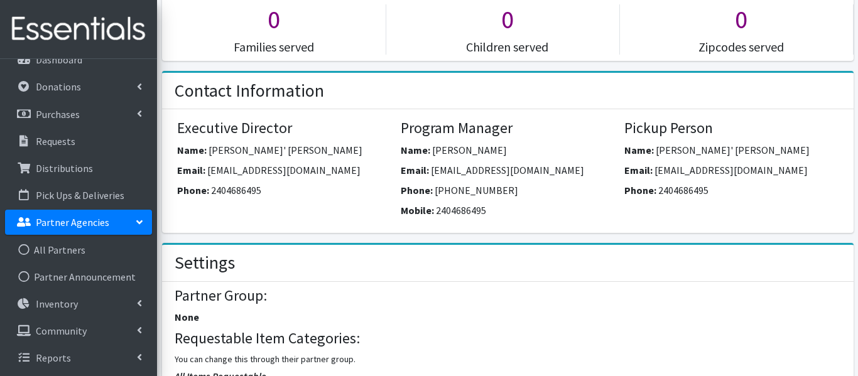
scroll to position [658, 0]
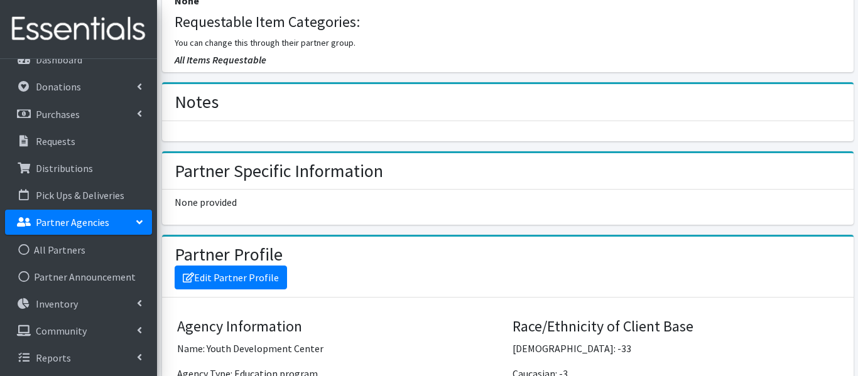
click at [103, 223] on p "Partner Agencies" at bounding box center [72, 222] width 73 height 13
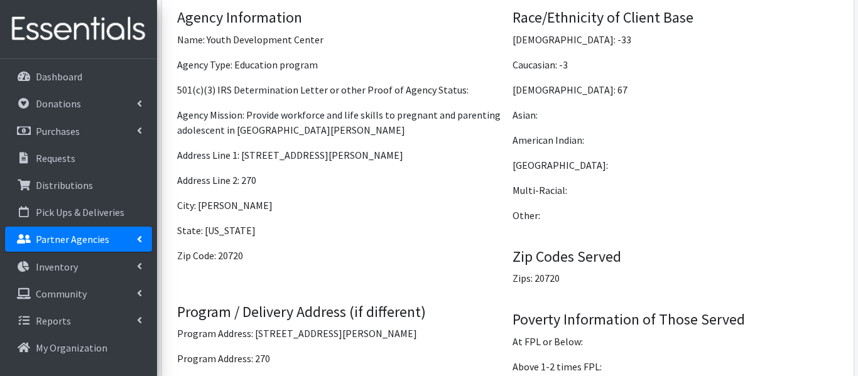
scroll to position [988, 0]
